Goal: Task Accomplishment & Management: Complete application form

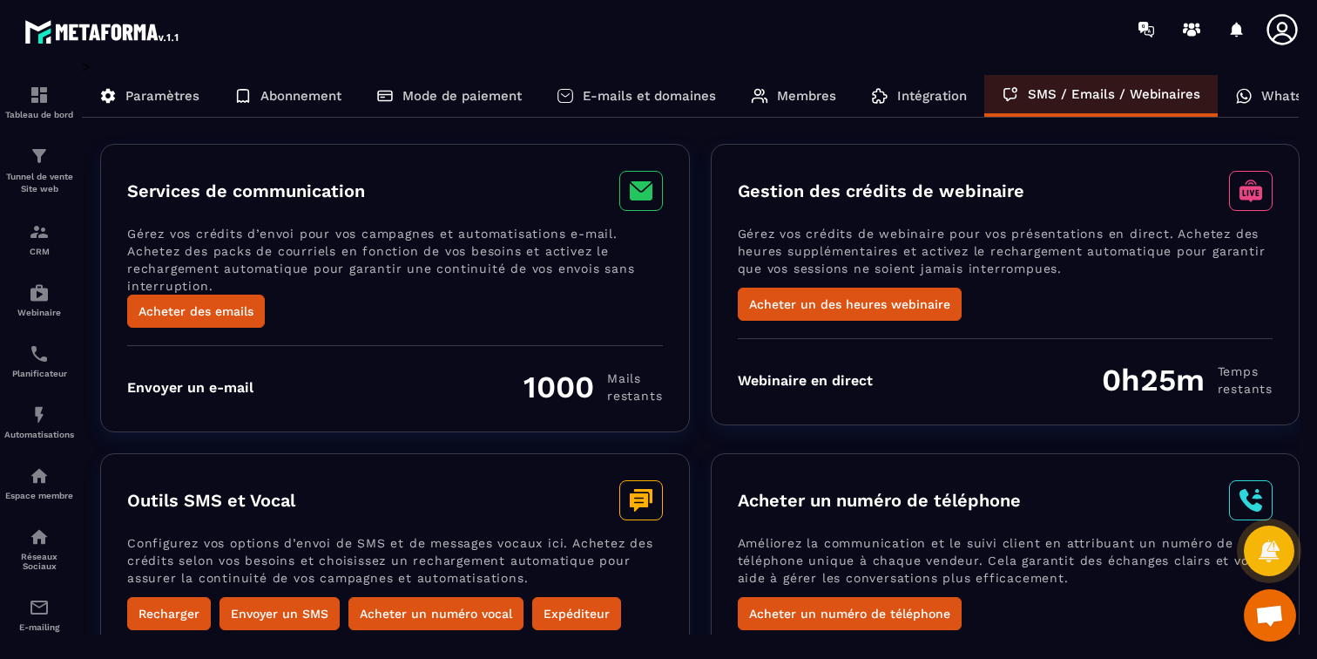
scroll to position [58, 0]
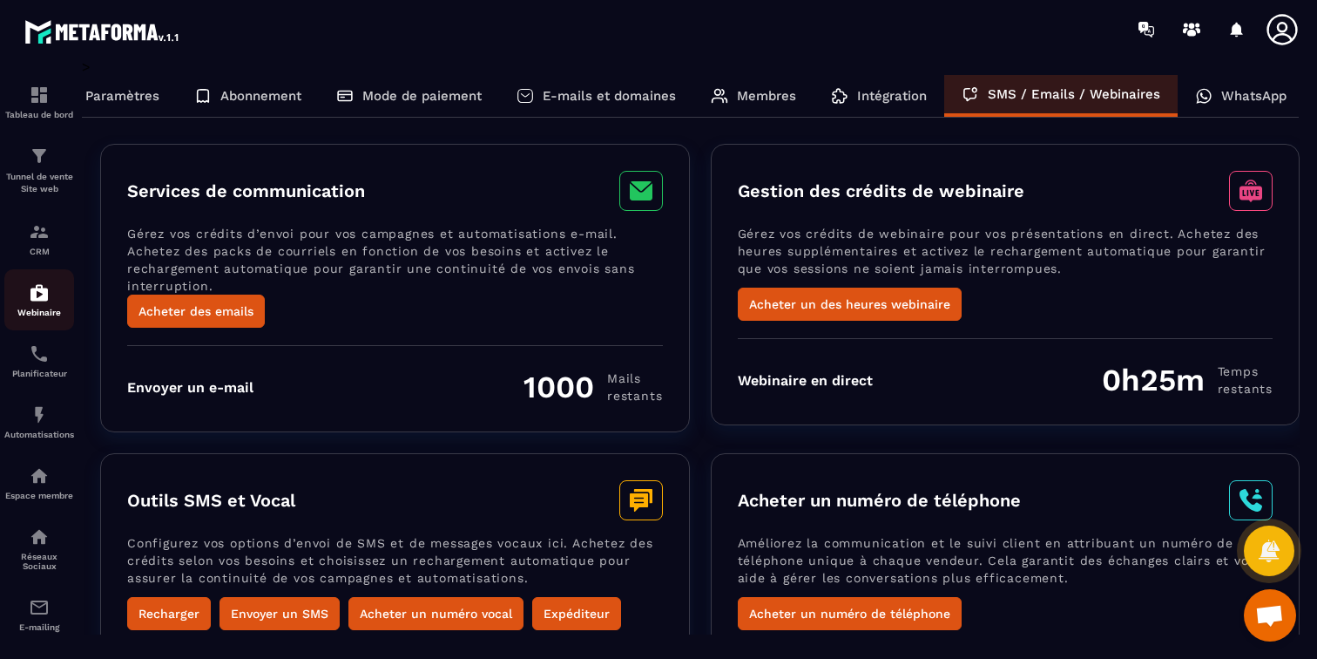
click at [30, 297] on img at bounding box center [39, 292] width 21 height 21
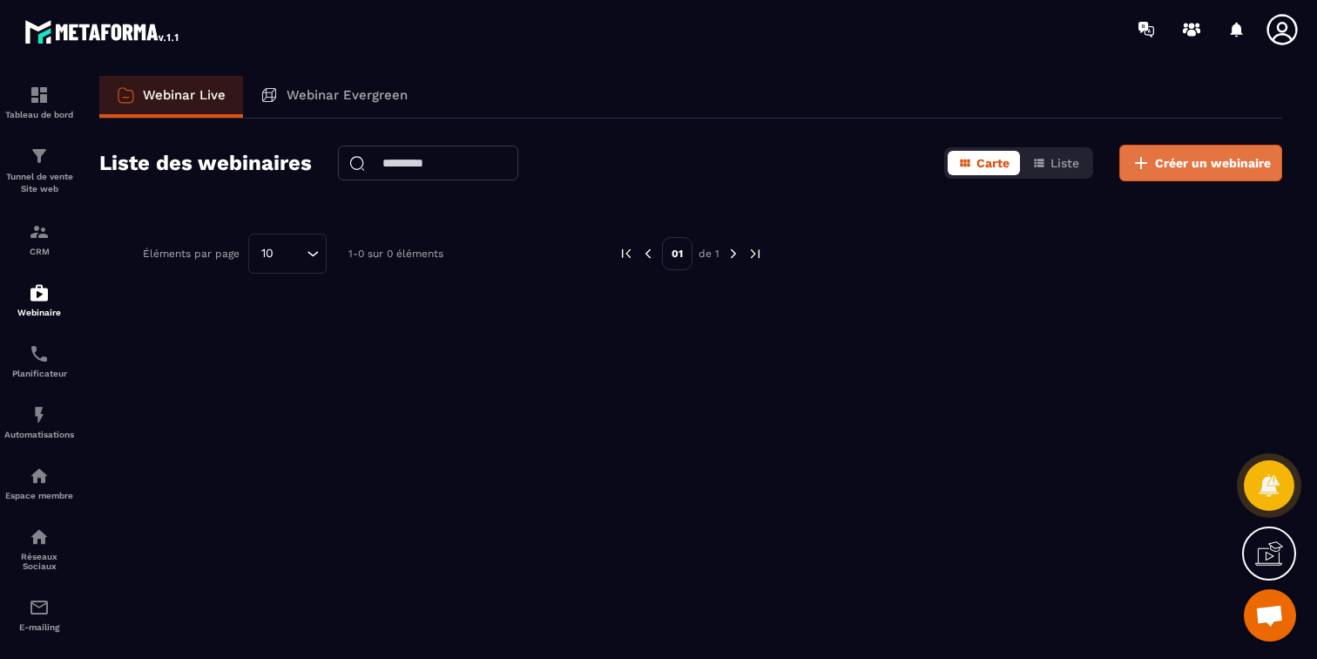
click at [1187, 173] on button "Créer un webinaire" at bounding box center [1201, 163] width 163 height 37
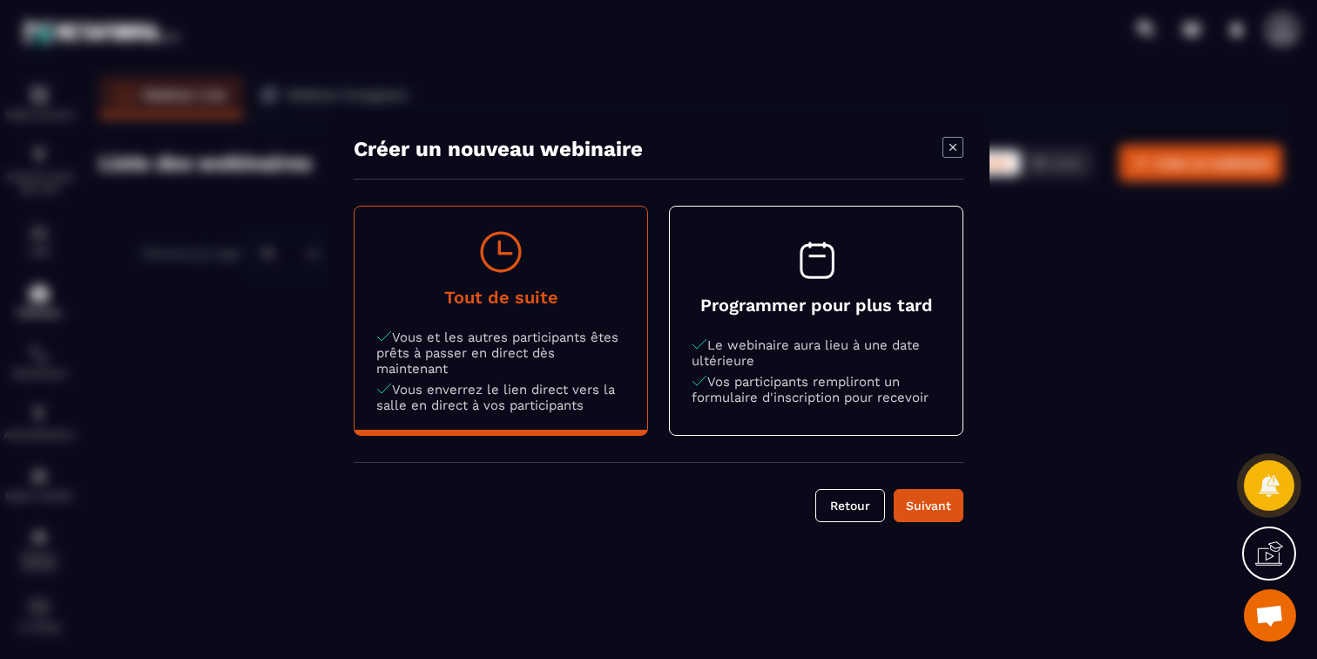
click at [910, 376] on p "Vos participants rempliront un formulaire d'inscription pour recevoir" at bounding box center [816, 389] width 249 height 31
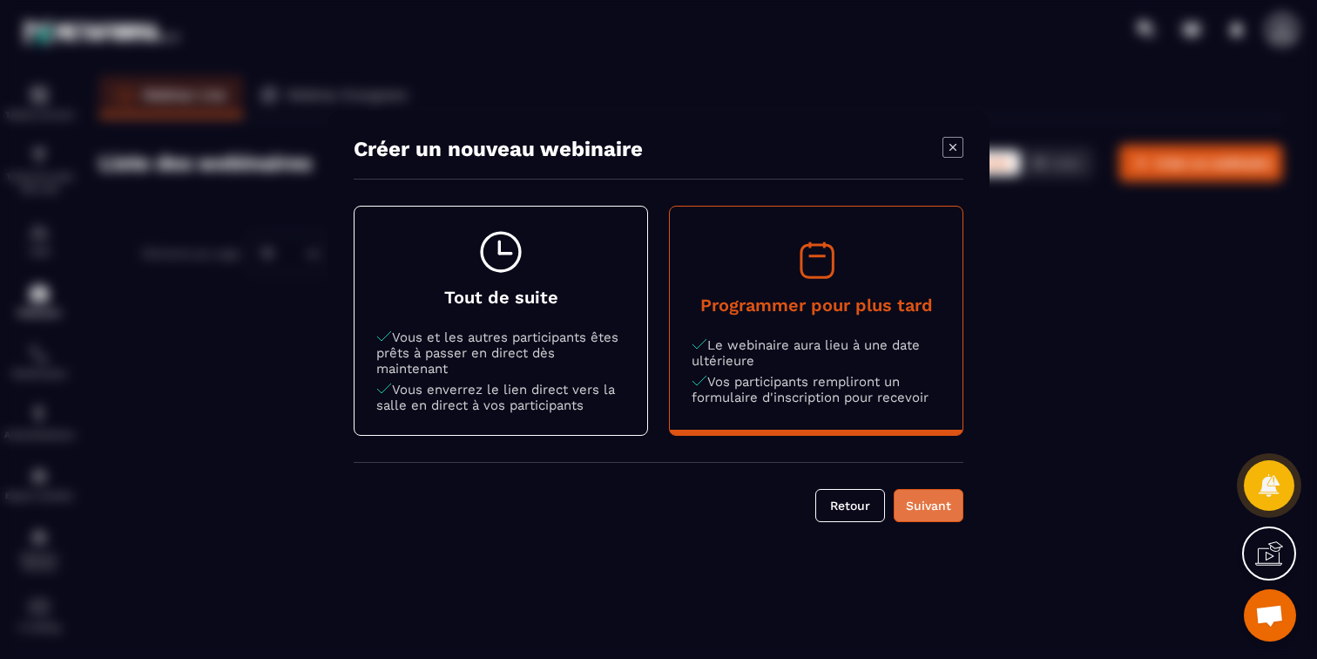
click at [929, 514] on button "Suivant" at bounding box center [929, 505] width 70 height 33
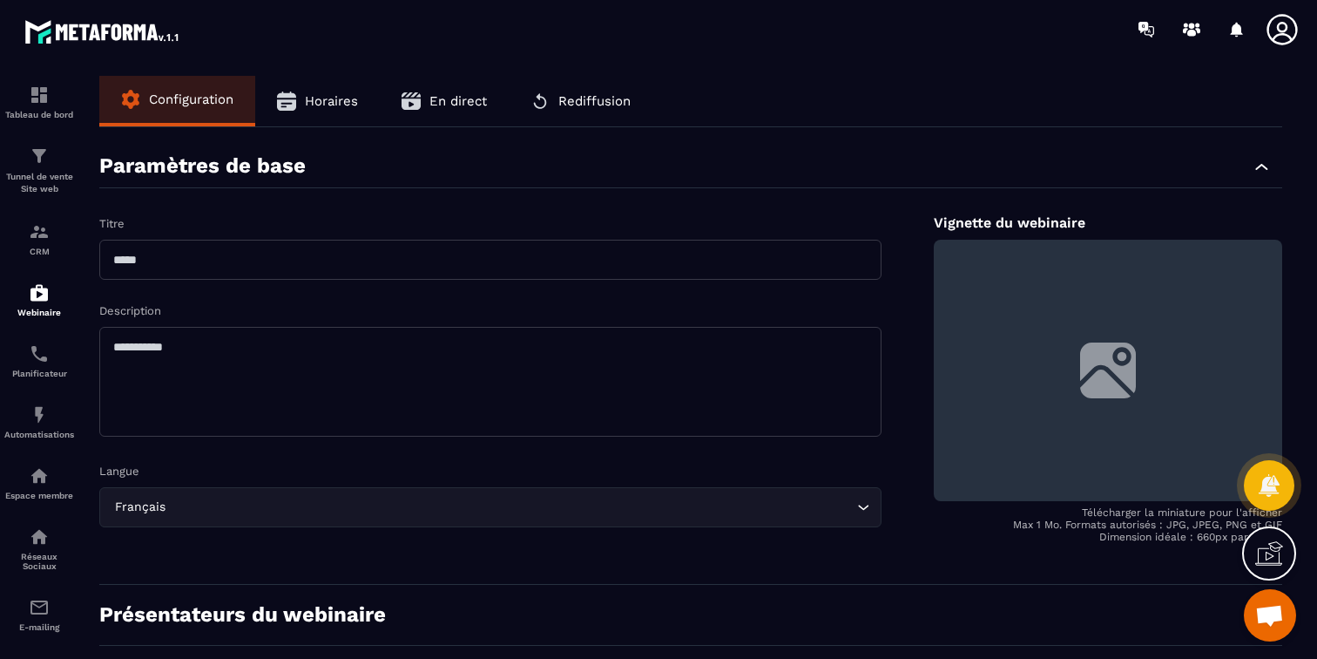
click at [714, 251] on input "text" at bounding box center [490, 260] width 782 height 40
click at [687, 367] on textarea at bounding box center [490, 382] width 782 height 110
type textarea "***"
click at [671, 260] on input "text" at bounding box center [490, 260] width 782 height 40
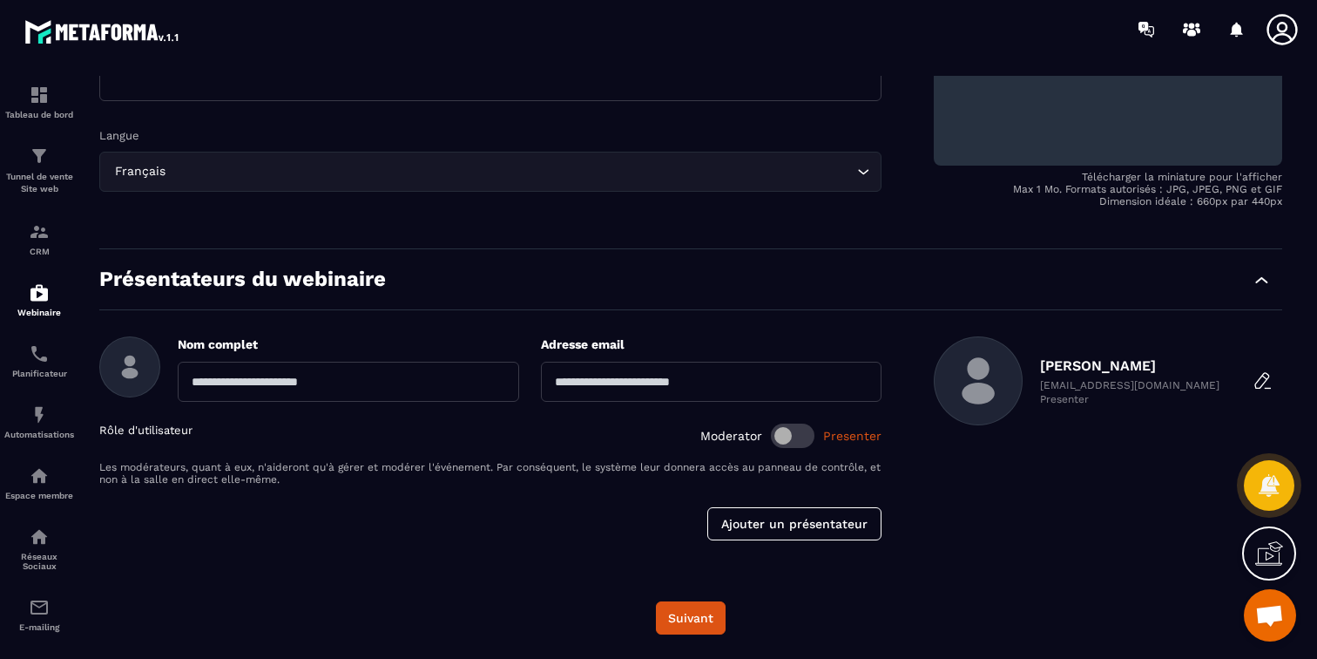
scroll to position [340, 0]
type input "***"
click at [693, 625] on button "Suivant" at bounding box center [691, 617] width 70 height 33
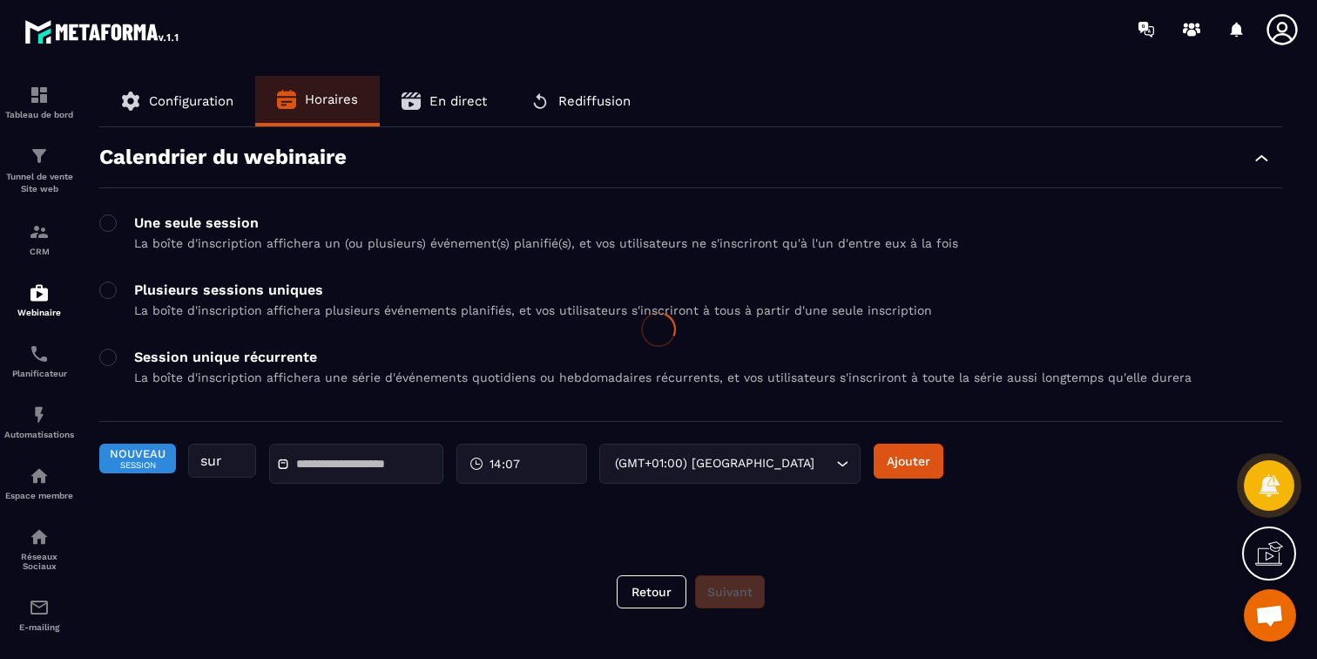
scroll to position [0, 0]
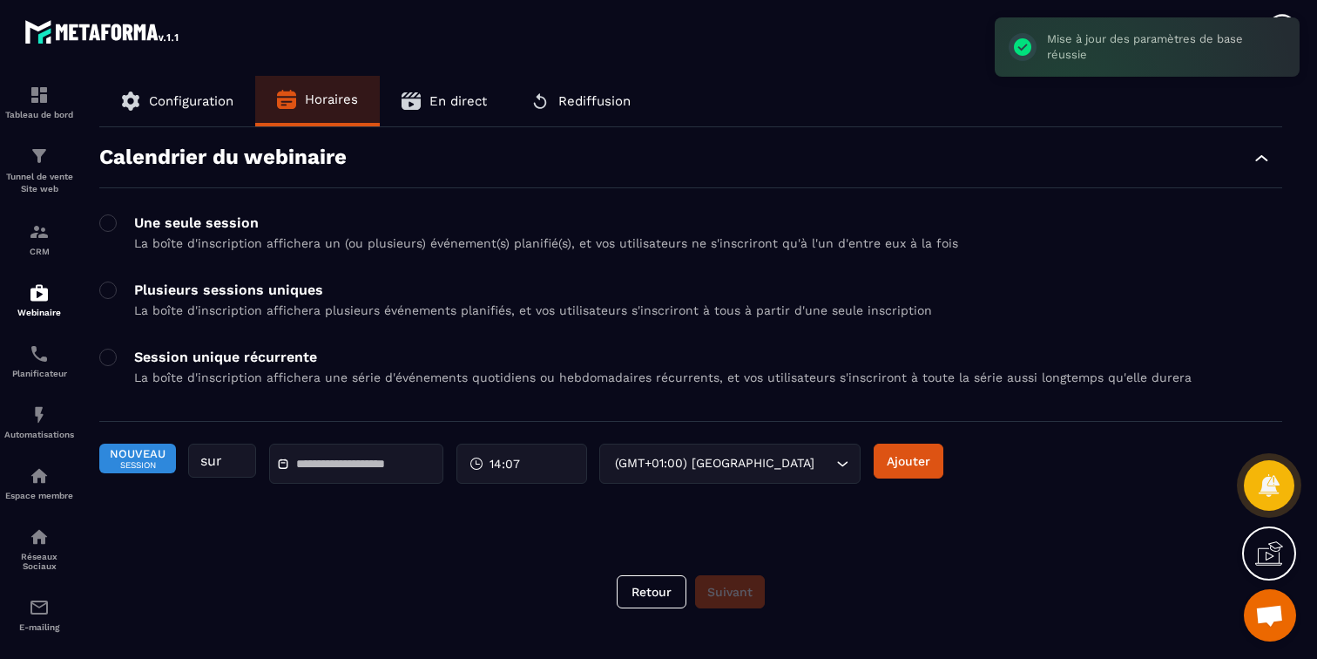
click at [399, 470] on input "text" at bounding box center [357, 463] width 122 height 13
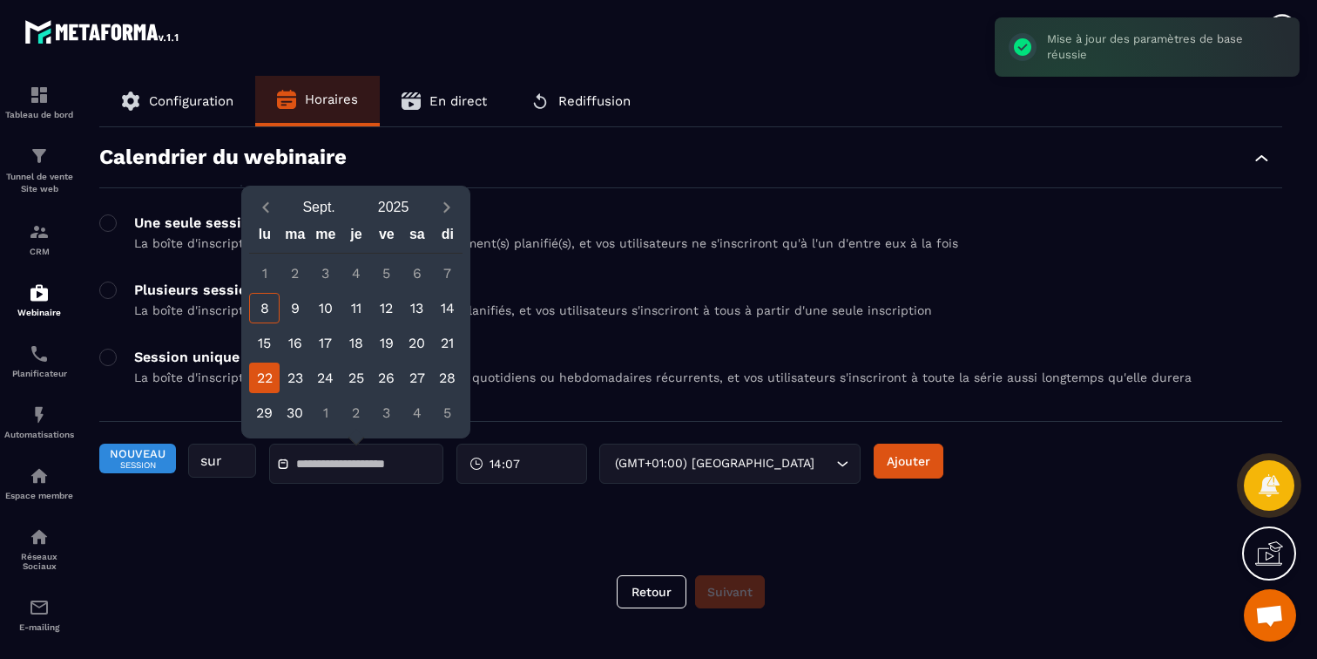
click at [271, 375] on div "22" at bounding box center [264, 377] width 30 height 30
type input "**********"
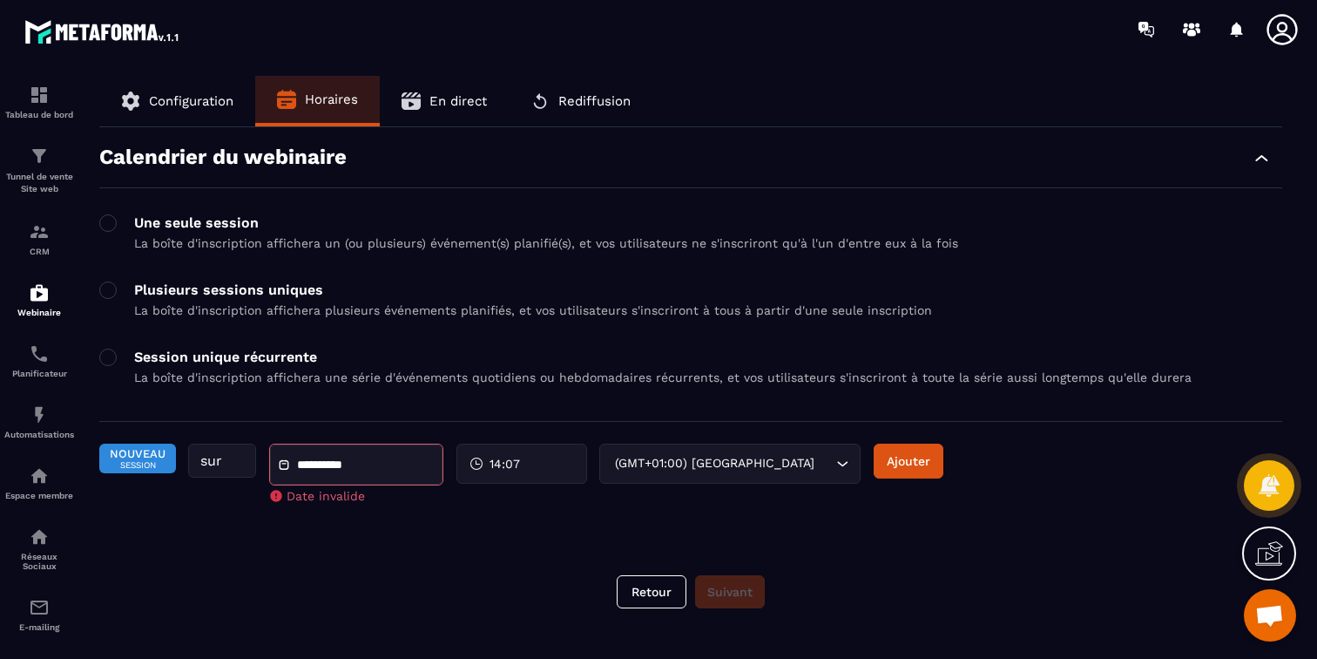
click at [498, 470] on span "14:07" at bounding box center [505, 463] width 30 height 17
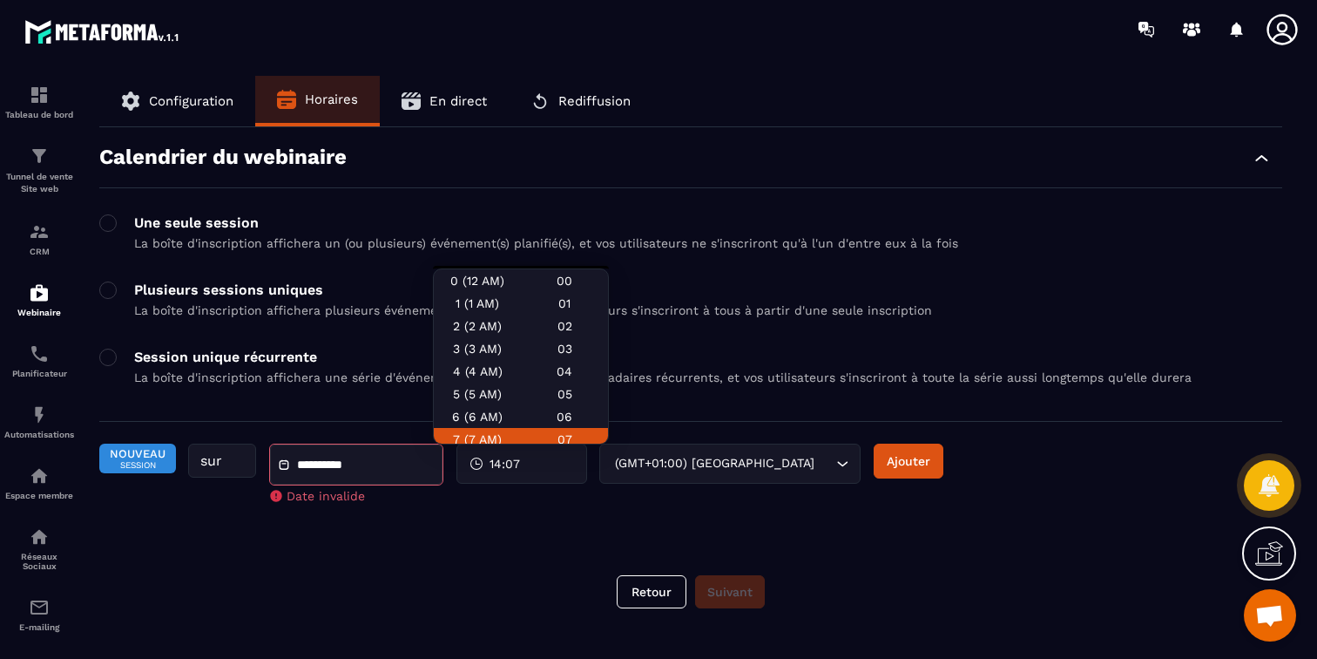
scroll to position [10, 0]
click at [739, 500] on div "**********" at bounding box center [479, 472] width 761 height 58
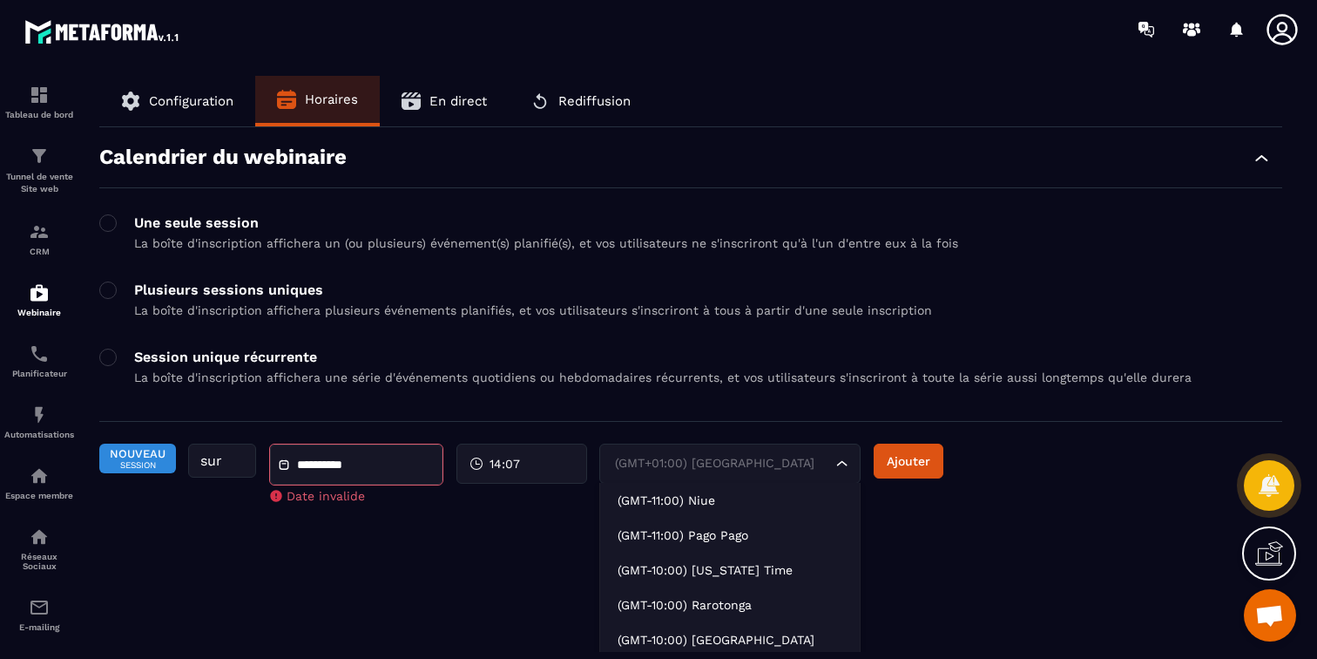
click at [741, 471] on input "Search for option" at bounding box center [721, 463] width 221 height 19
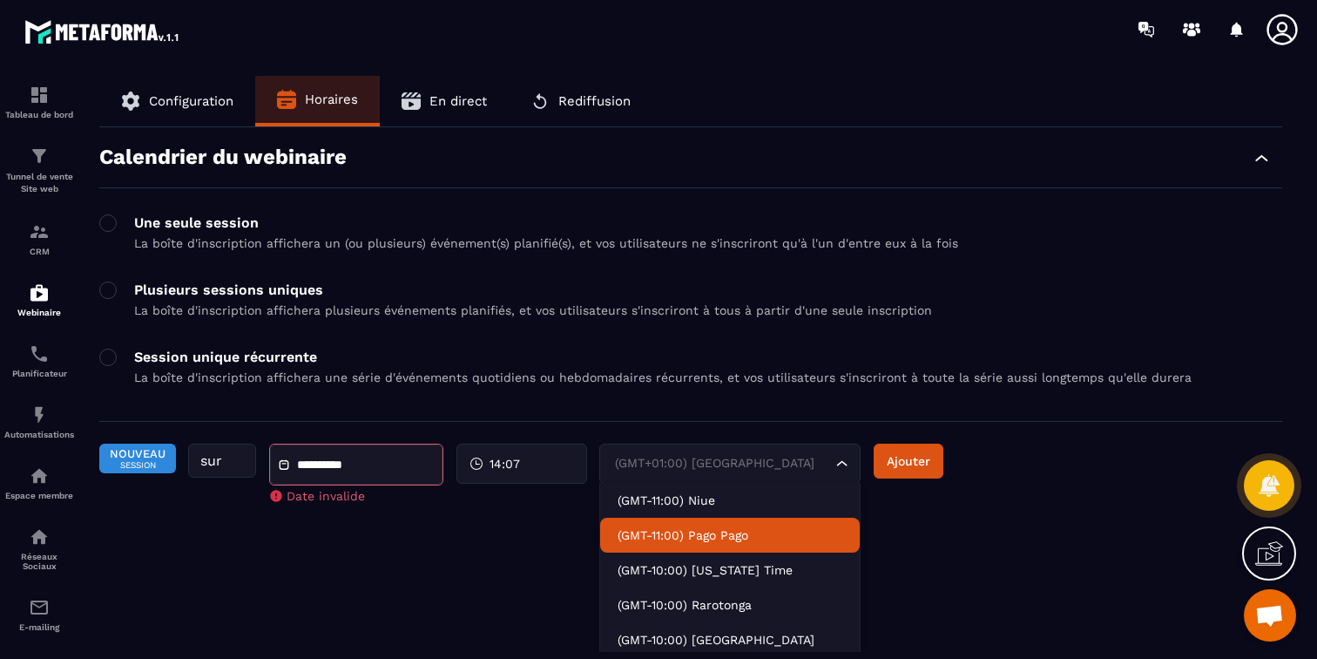
click at [693, 531] on p "(GMT-11:00) Pago Pago" at bounding box center [730, 534] width 225 height 17
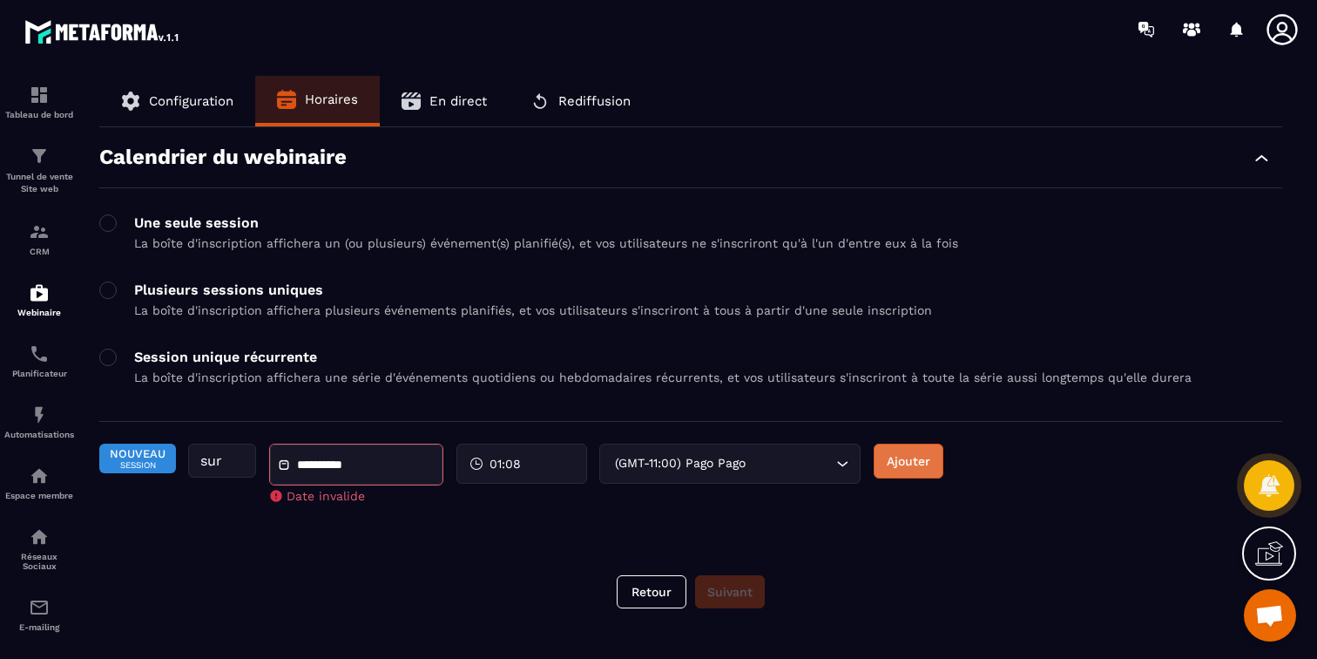
click at [917, 453] on button "Ajouter" at bounding box center [909, 460] width 70 height 35
click at [902, 478] on button "Ajouter" at bounding box center [909, 460] width 70 height 35
click at [309, 477] on div "**********" at bounding box center [356, 464] width 173 height 40
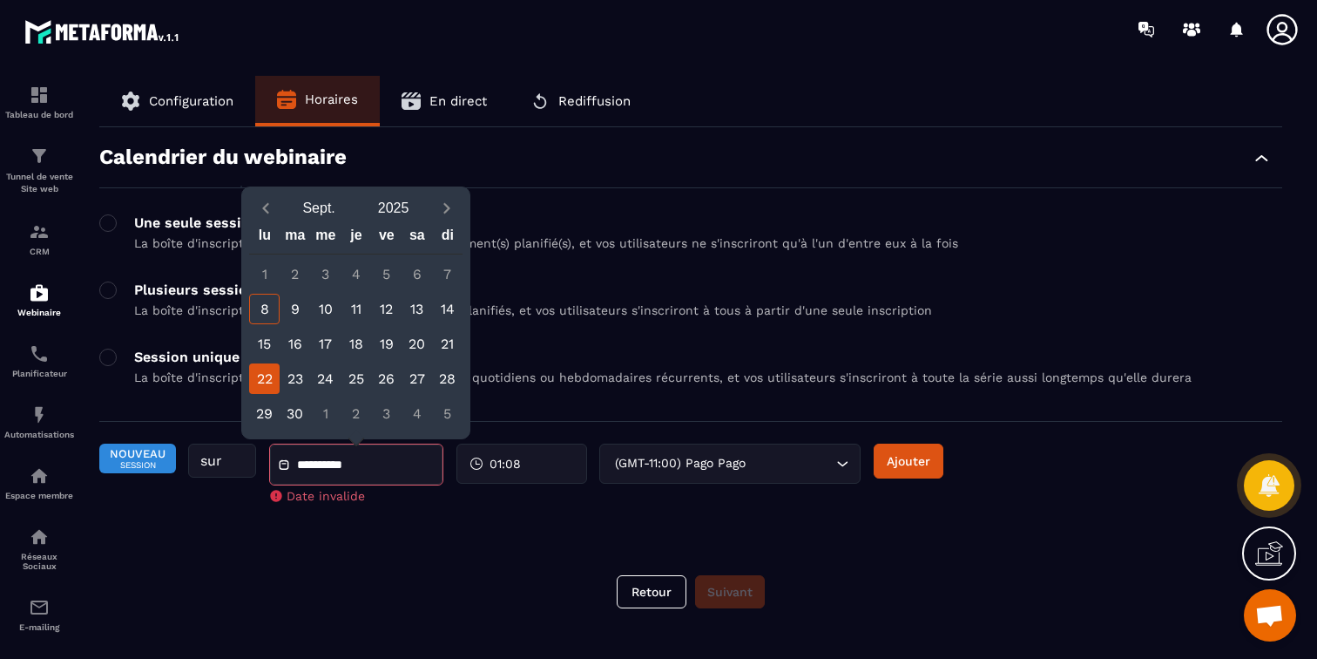
click at [206, 92] on div "Tableau de bord Tunnel de vente Site web CRM Webinaire Planificateur Automatisa…" at bounding box center [148, 357] width 297 height 598
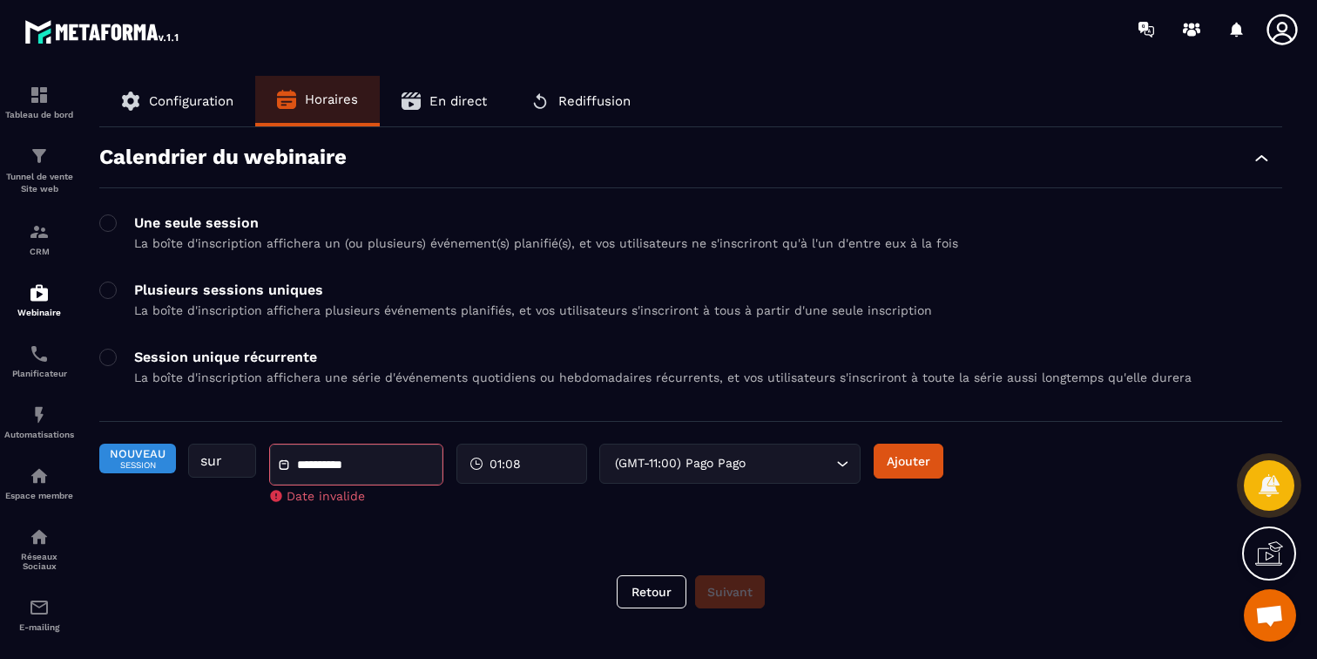
click at [206, 98] on div "Tableau de bord Tunnel de vente Site web CRM Webinaire Planificateur Automatisa…" at bounding box center [148, 357] width 297 height 598
click at [166, 104] on div "Tableau de bord Tunnel de vente Site web CRM Webinaire Planificateur Automatisa…" at bounding box center [148, 357] width 297 height 598
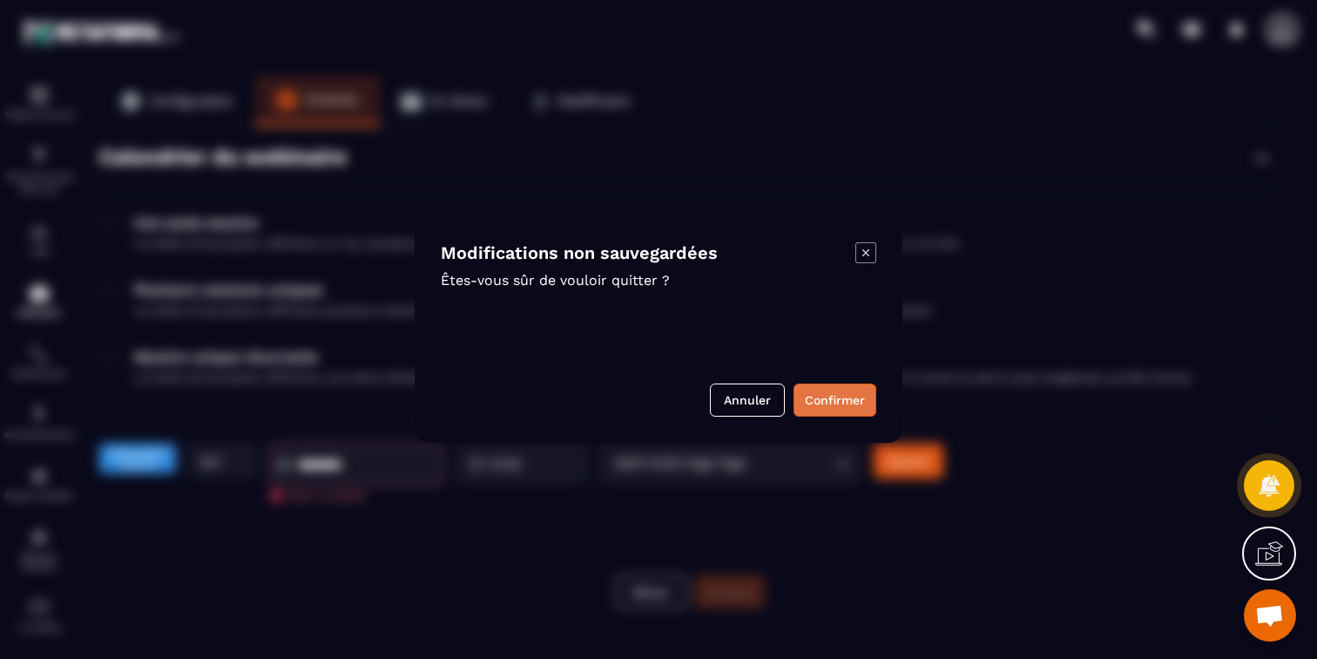
click at [832, 398] on button "Confirmer" at bounding box center [835, 399] width 83 height 33
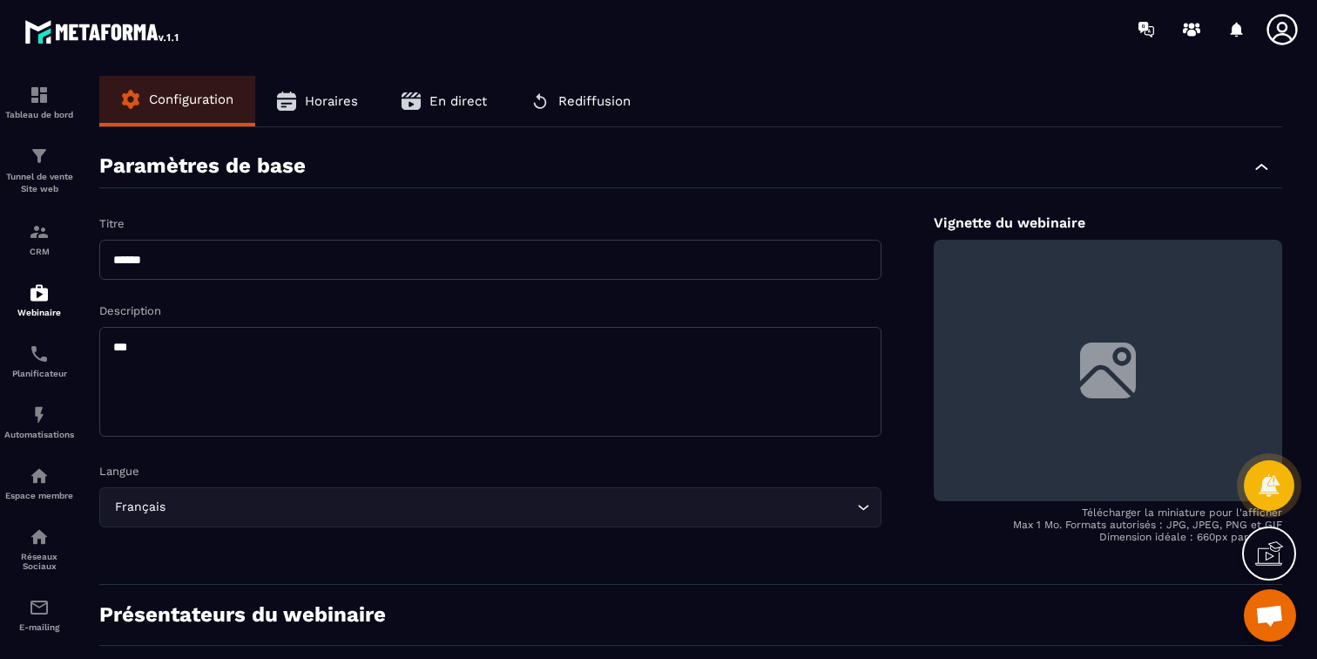
click at [206, 102] on span "Configuration" at bounding box center [191, 99] width 85 height 16
